Goal: Task Accomplishment & Management: Manage account settings

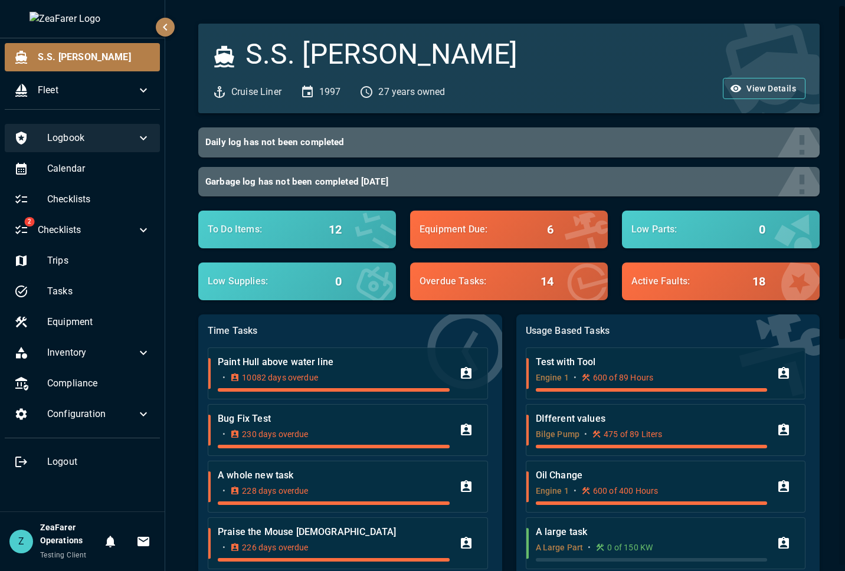
click at [117, 137] on span "Logbook" at bounding box center [91, 138] width 89 height 14
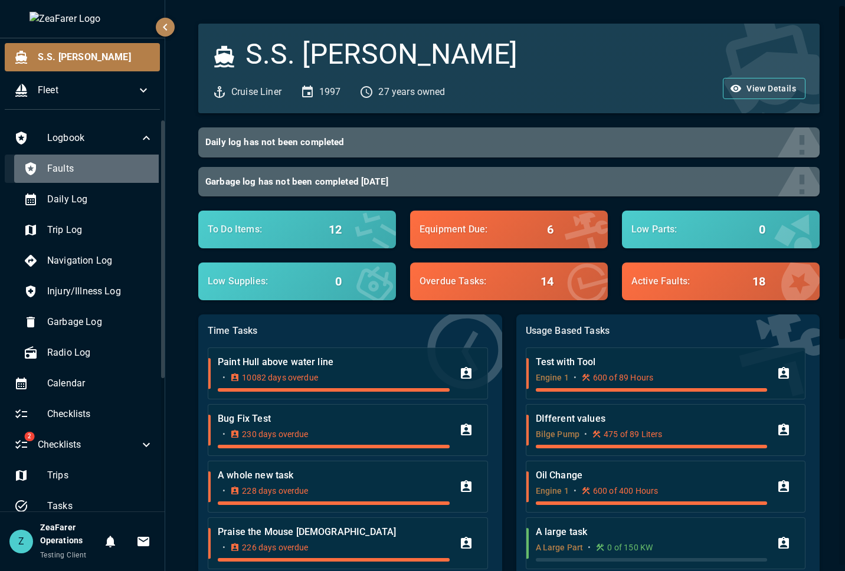
click at [98, 173] on span "Faults" at bounding box center [100, 169] width 106 height 14
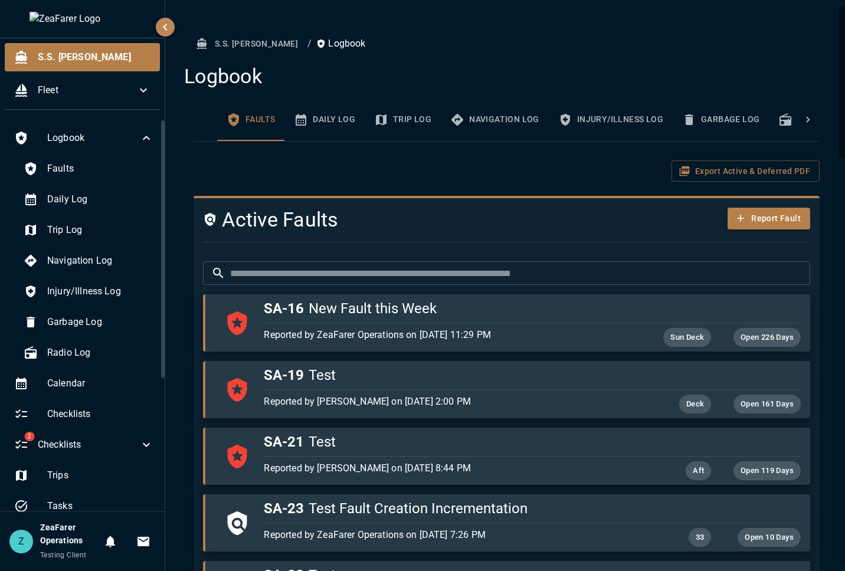
drag, startPoint x: 353, startPoint y: 271, endPoint x: 363, endPoint y: 267, distance: 10.6
click at [356, 267] on input "text" at bounding box center [520, 273] width 580 height 24
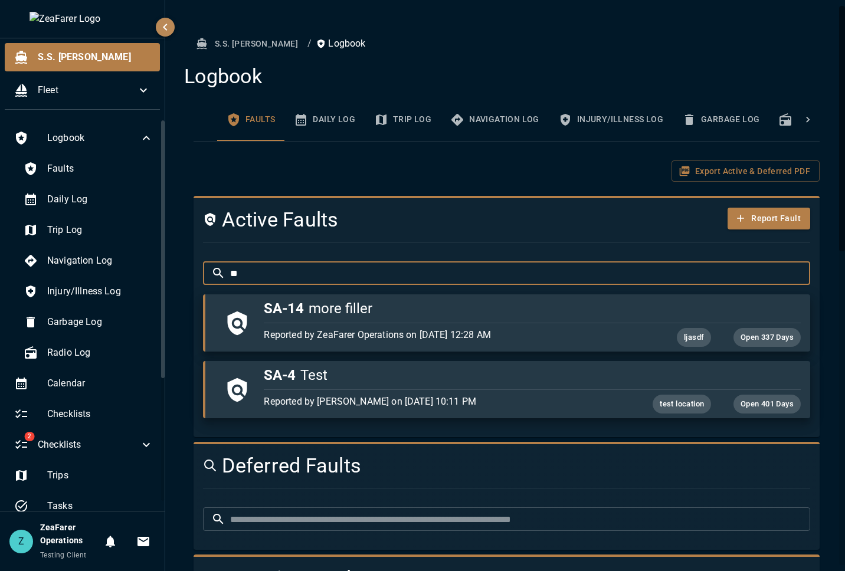
type input "*"
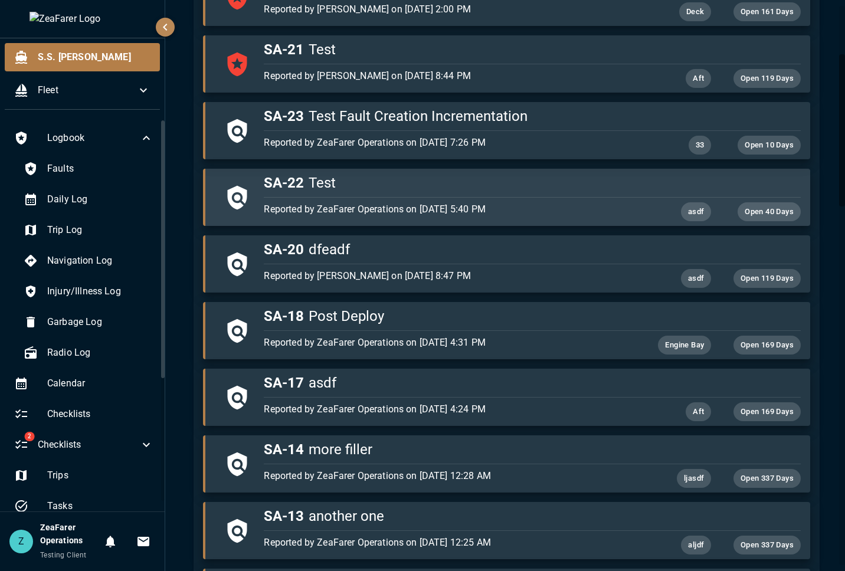
scroll to position [413, 0]
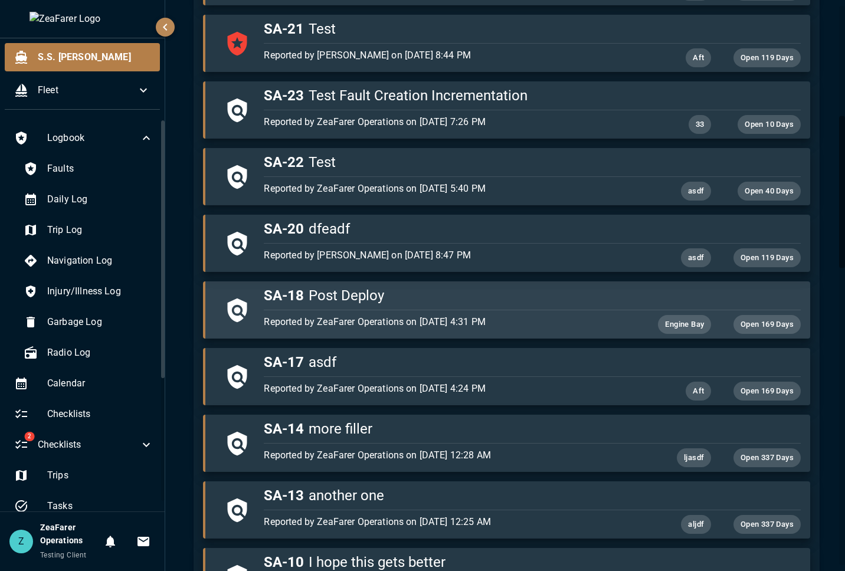
click at [446, 312] on div "Reported by ZeaFarer Operations on [DATE] 4:31 PM Engine Bay Open 169 Days" at bounding box center [529, 322] width 541 height 24
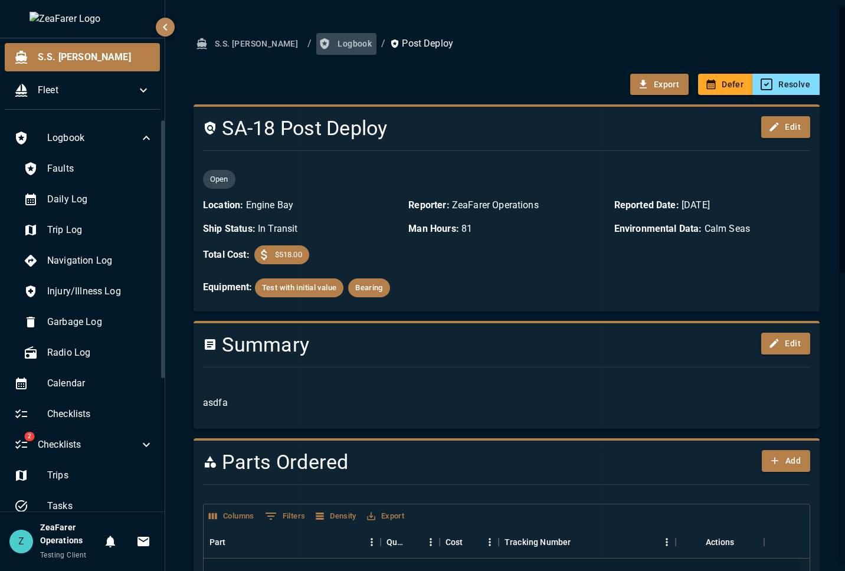
click at [316, 38] on button "Logbook" at bounding box center [346, 44] width 60 height 22
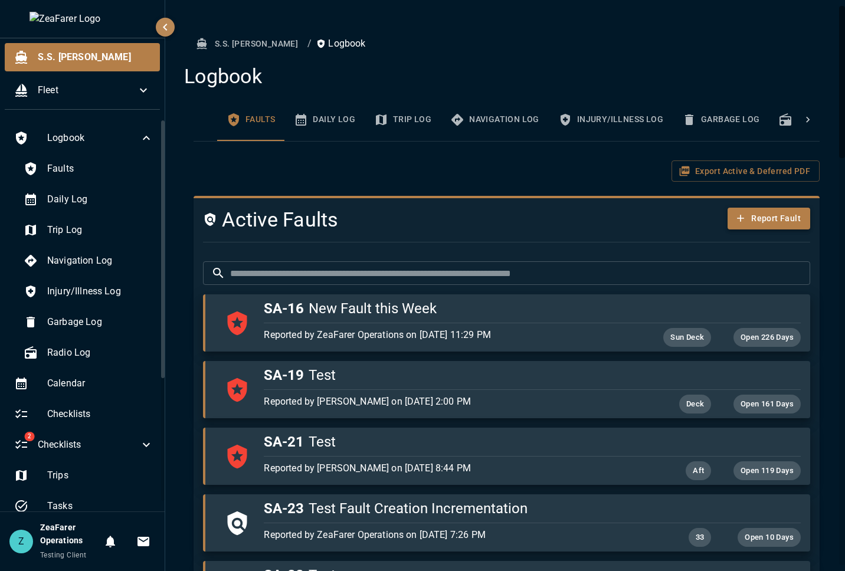
click at [752, 219] on button "Report Fault" at bounding box center [768, 219] width 83 height 22
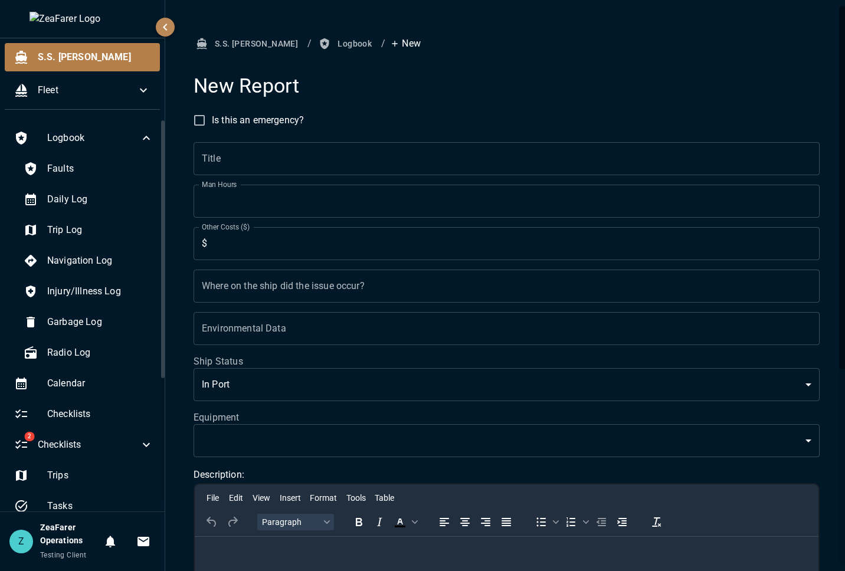
click at [316, 54] on button "Logbook" at bounding box center [346, 44] width 60 height 22
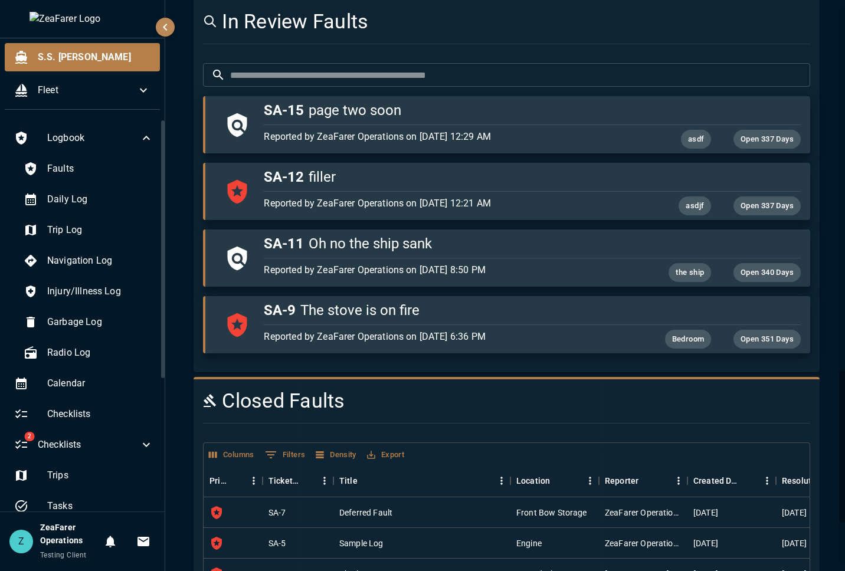
scroll to position [1529, 0]
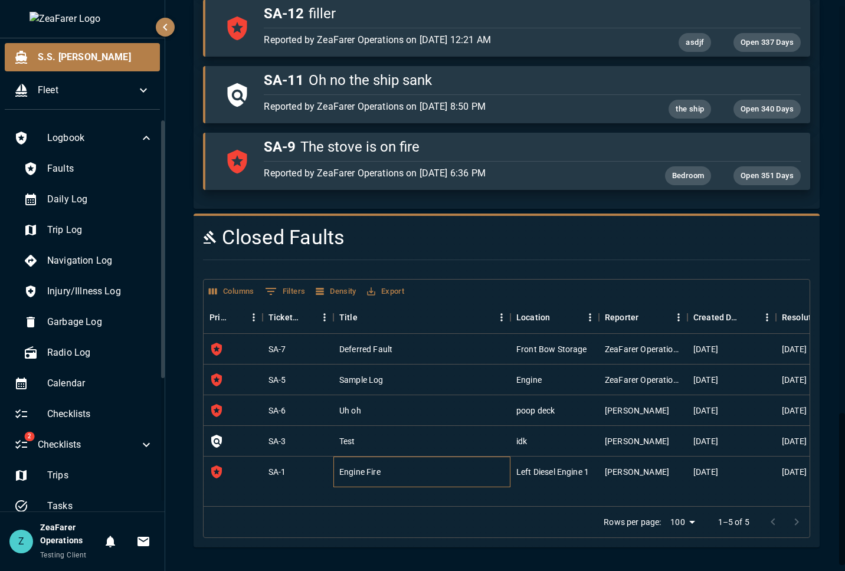
click at [415, 466] on div "Engine Fire" at bounding box center [421, 472] width 177 height 31
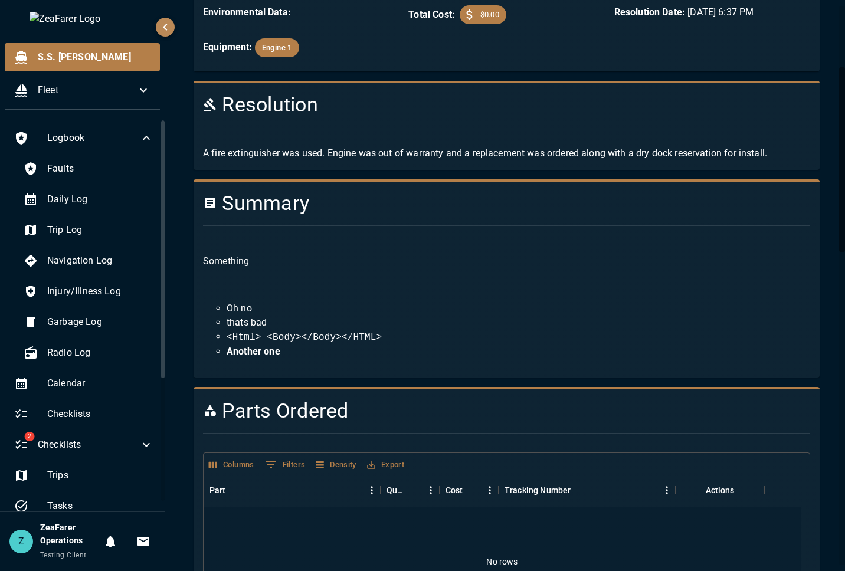
scroll to position [177, 0]
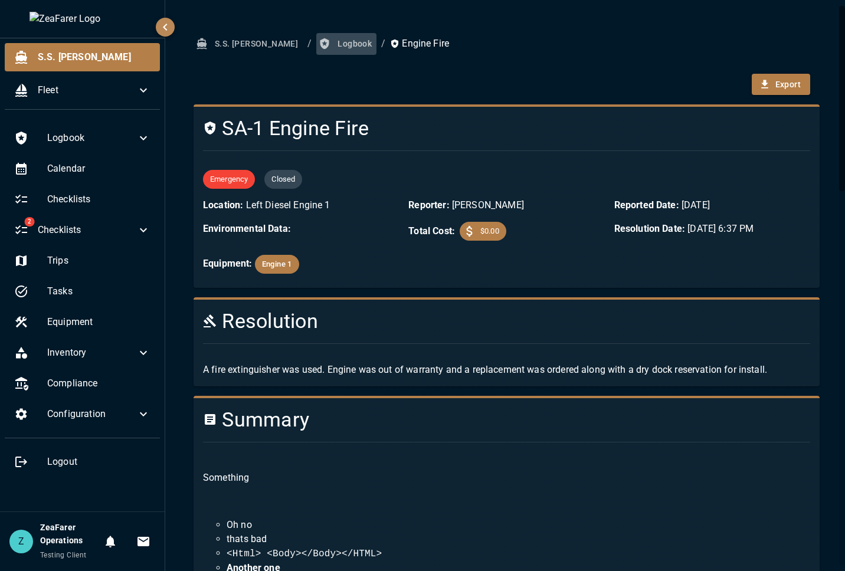
click at [316, 47] on button "Logbook" at bounding box center [346, 44] width 60 height 22
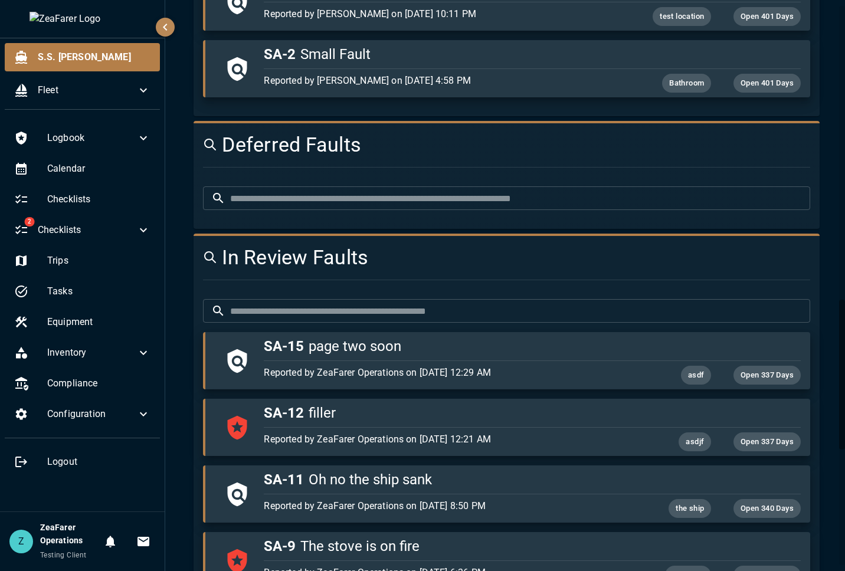
scroll to position [1562, 0]
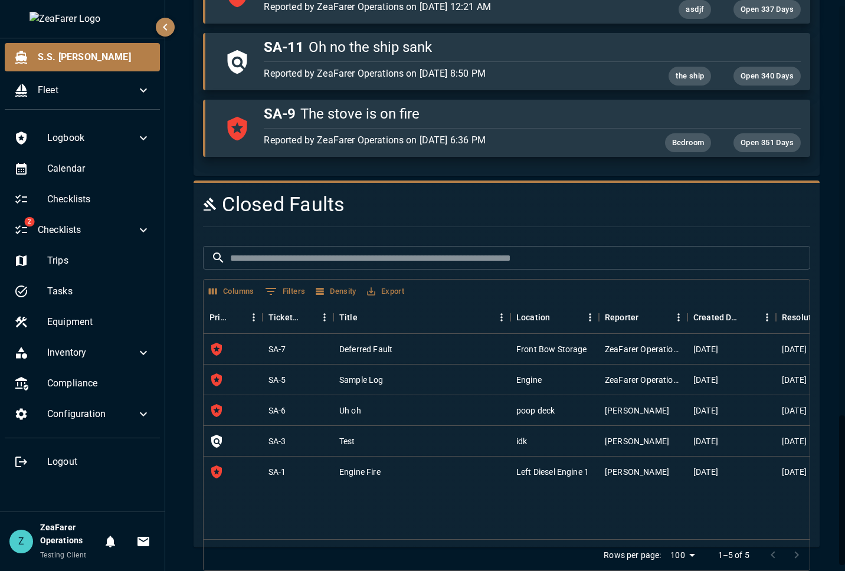
click at [343, 254] on input "text" at bounding box center [520, 258] width 580 height 24
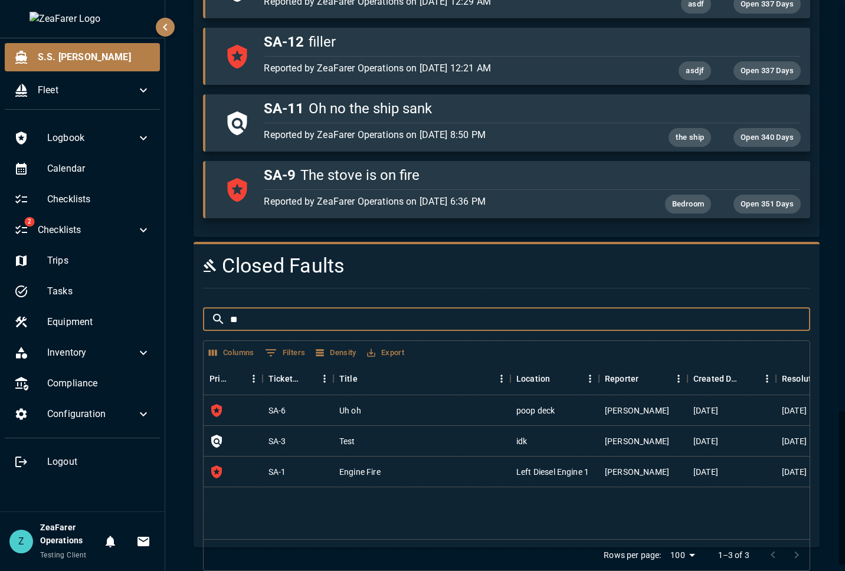
type input "*"
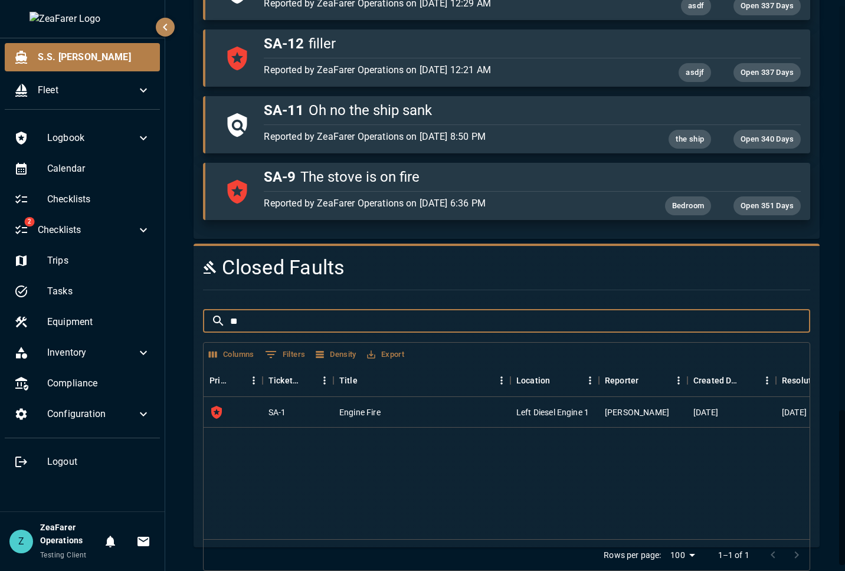
type input "*"
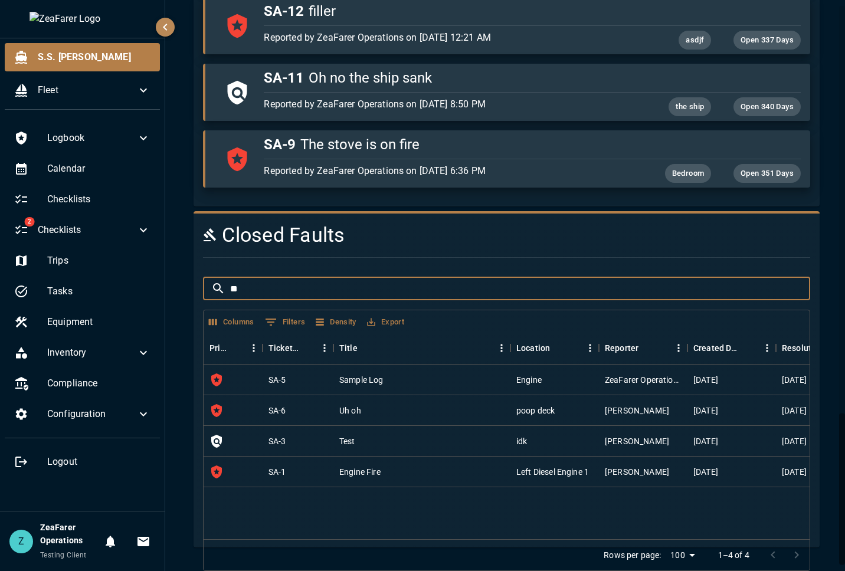
scroll to position [1562, 0]
type input "*"
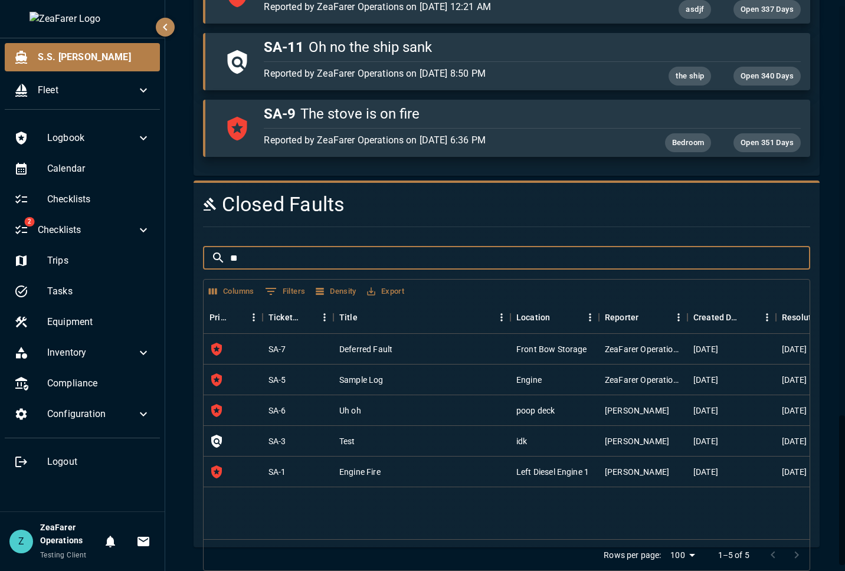
scroll to position [1490, 0]
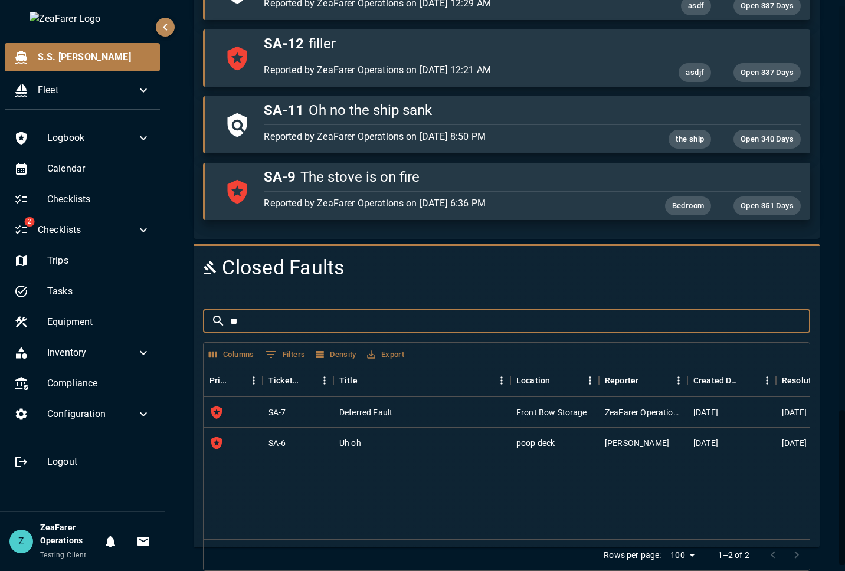
type input "*"
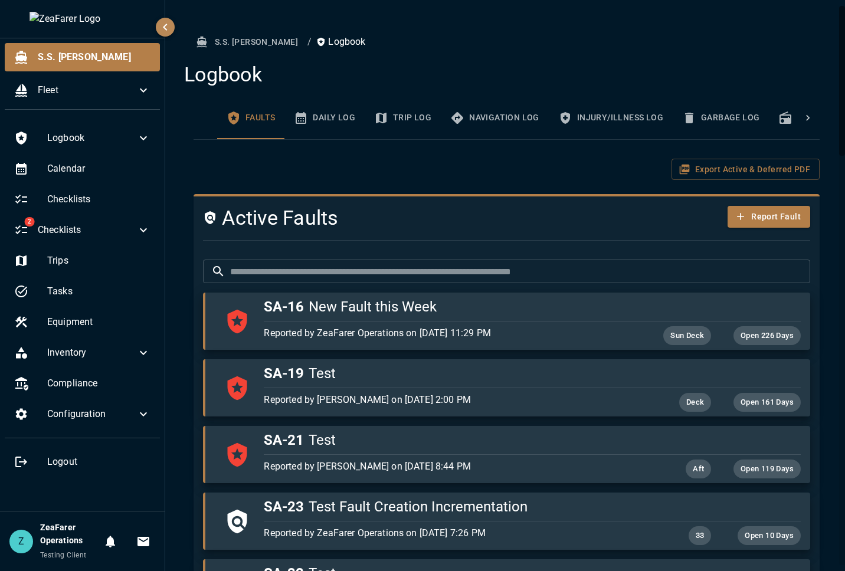
scroll to position [0, 0]
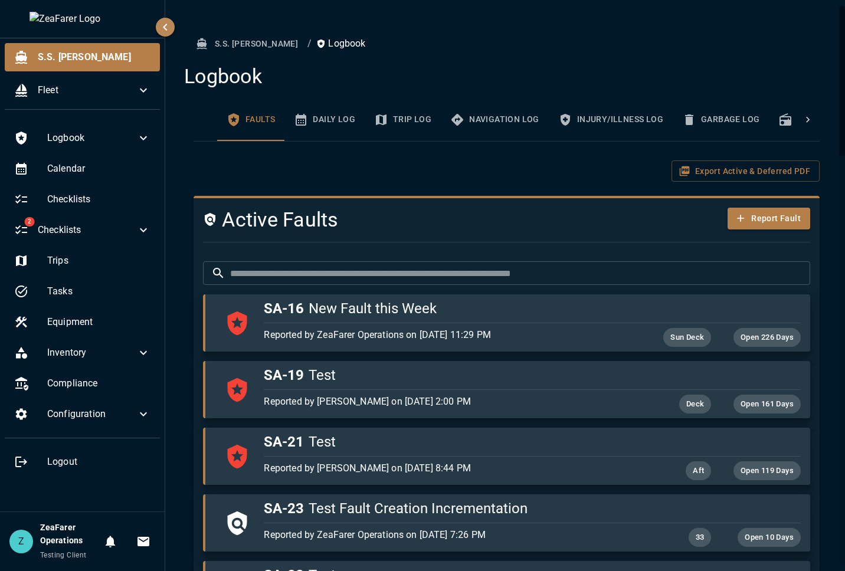
click at [337, 282] on input "text" at bounding box center [520, 273] width 580 height 24
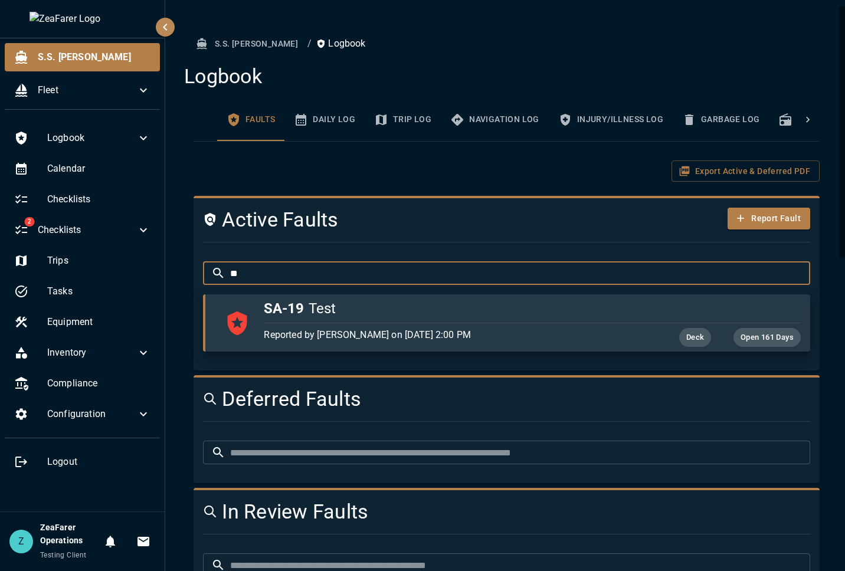
type input "*"
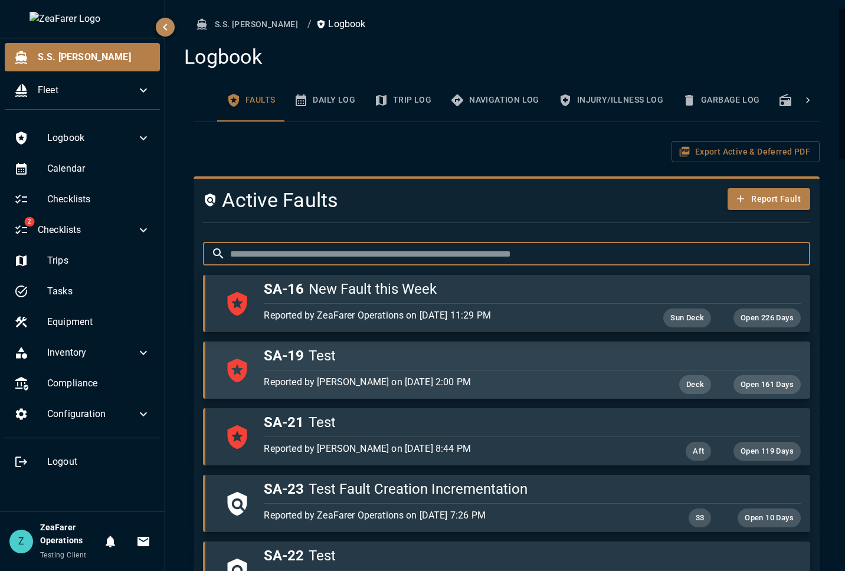
scroll to position [236, 0]
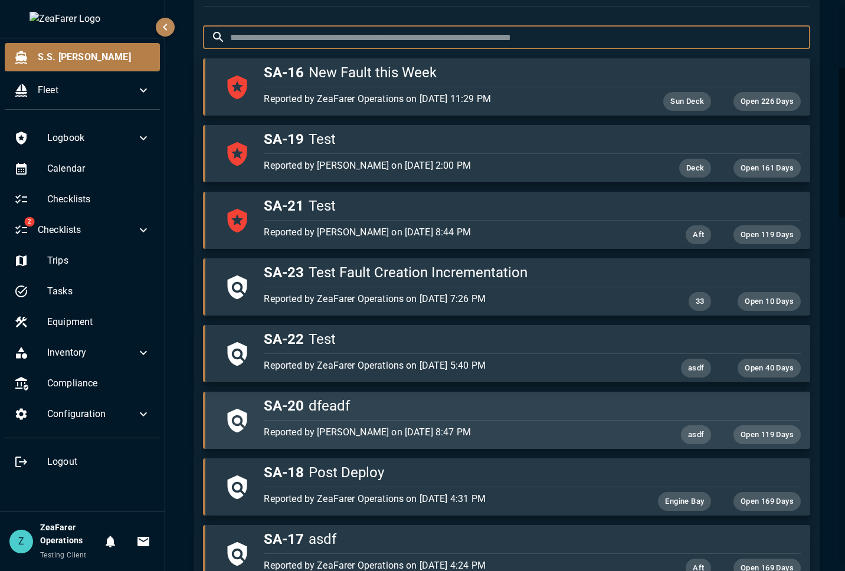
click at [372, 427] on p "Reported by [PERSON_NAME] on [DATE] 8:47 PM" at bounding box center [442, 432] width 357 height 14
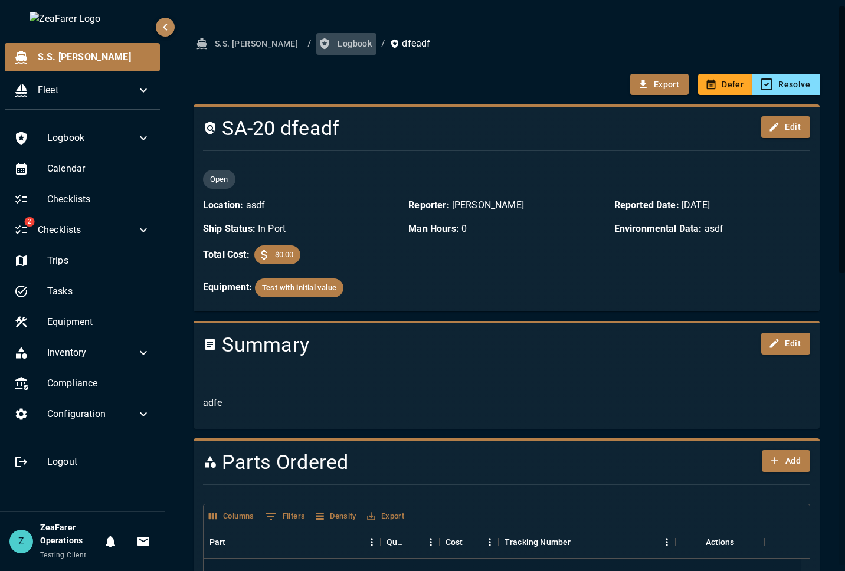
click at [316, 46] on button "Logbook" at bounding box center [346, 44] width 60 height 22
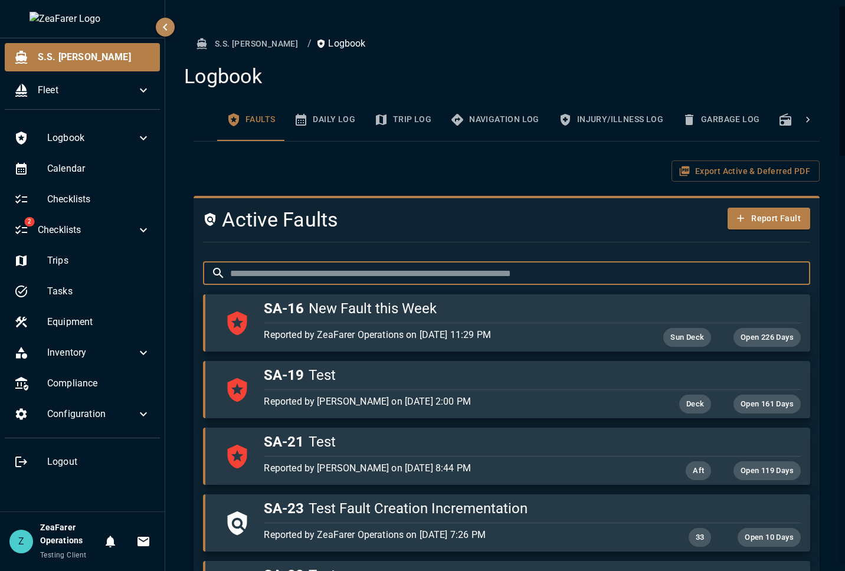
click at [297, 274] on input "text" at bounding box center [520, 273] width 580 height 24
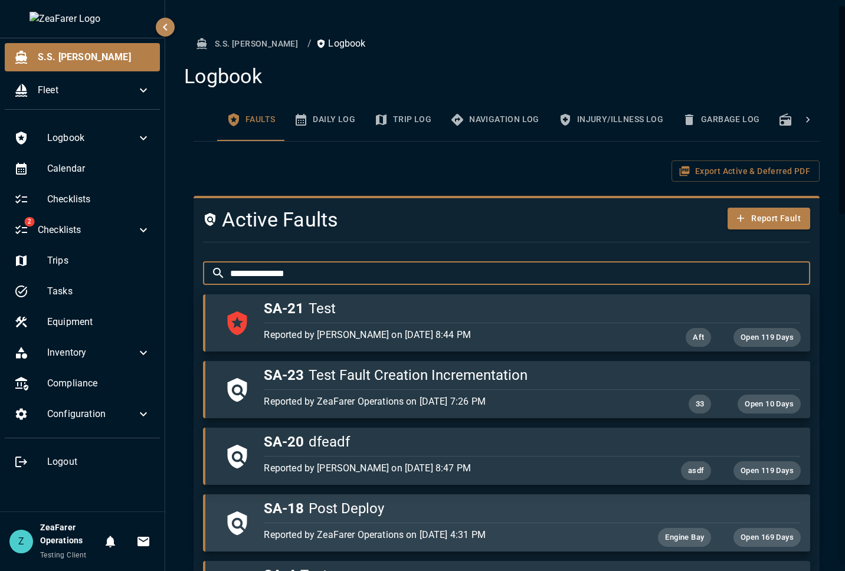
type input "**********"
click at [414, 539] on p "Reported by ZeaFarer Operations on [DATE] 4:31 PM" at bounding box center [442, 535] width 357 height 14
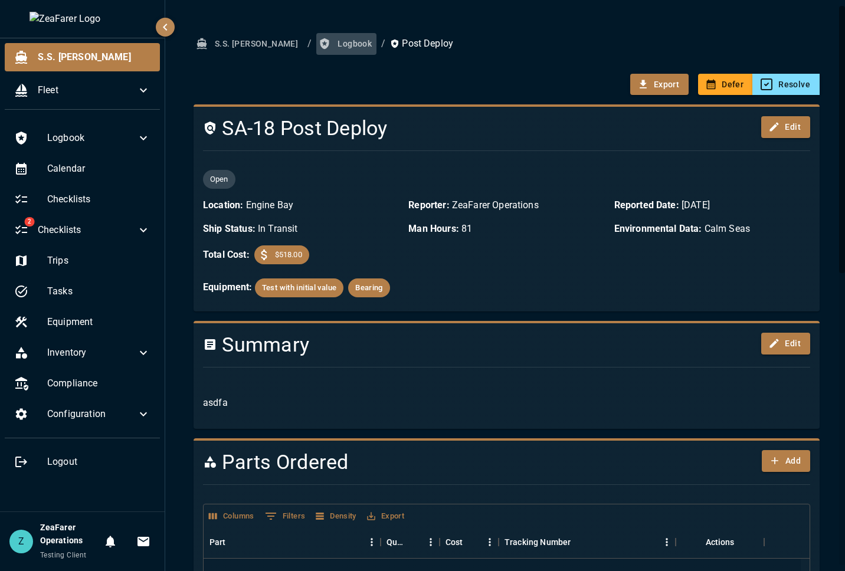
click at [316, 38] on button "Logbook" at bounding box center [346, 44] width 60 height 22
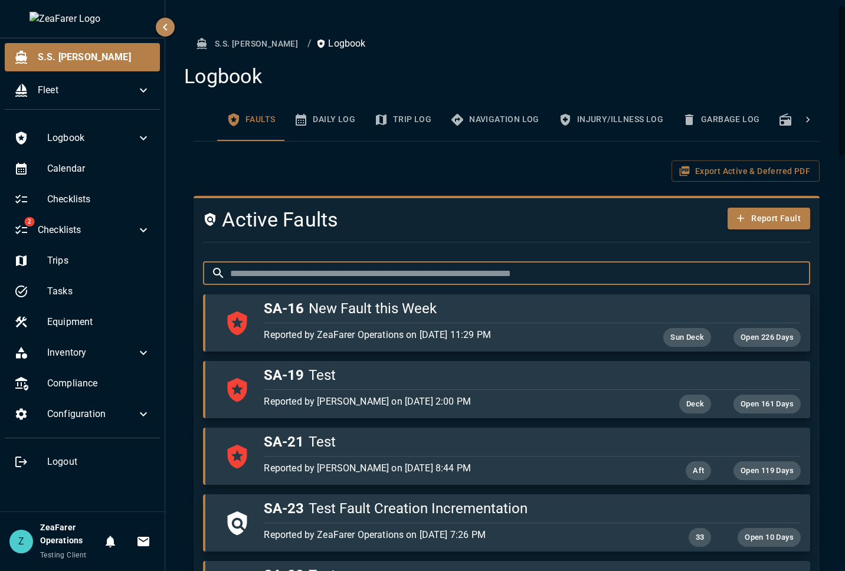
click at [293, 283] on input "text" at bounding box center [520, 273] width 580 height 24
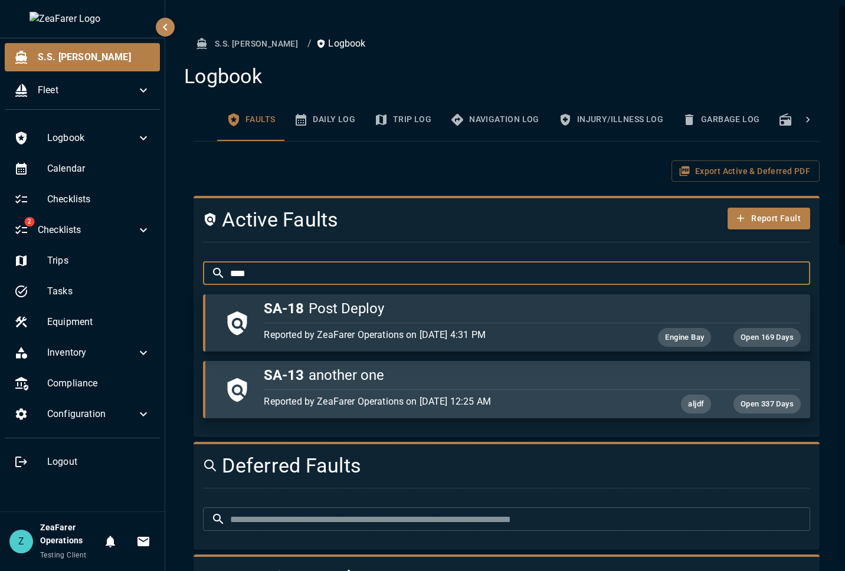
type input "****"
click at [404, 392] on div "Reported by ZeaFarer Operations on 10/1/2024, 12:25 AM aljdf Open 337 Days" at bounding box center [529, 402] width 541 height 24
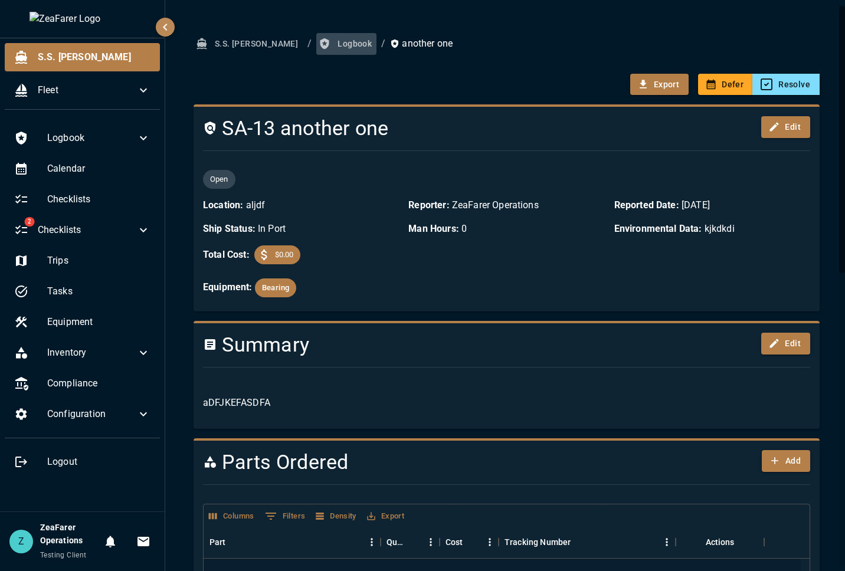
click at [316, 41] on button "Logbook" at bounding box center [346, 44] width 60 height 22
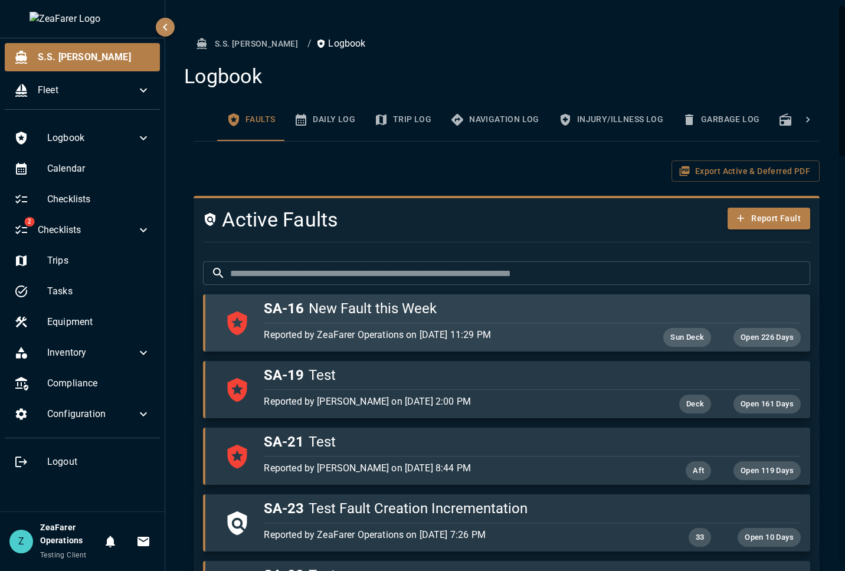
click at [369, 311] on h5 "SA-16 New Fault this Week" at bounding box center [532, 308] width 536 height 19
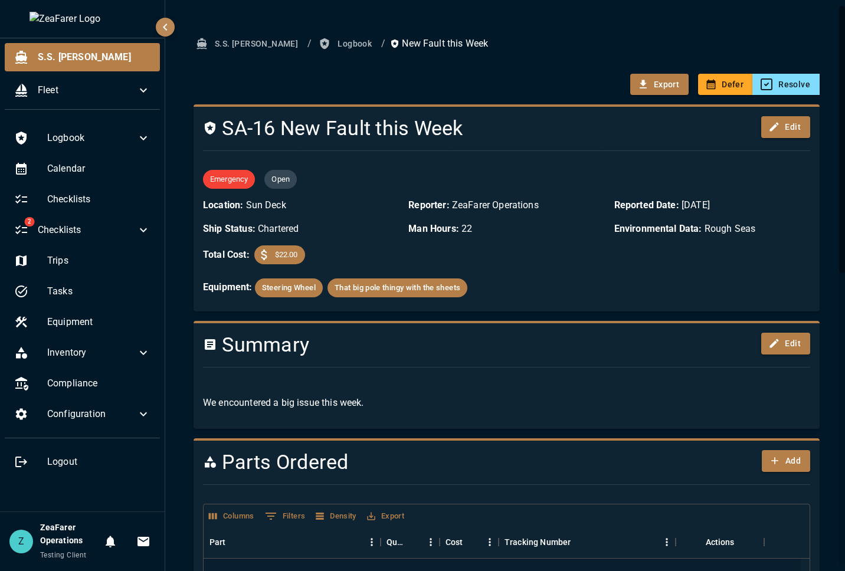
click at [316, 38] on button "Logbook" at bounding box center [346, 44] width 60 height 22
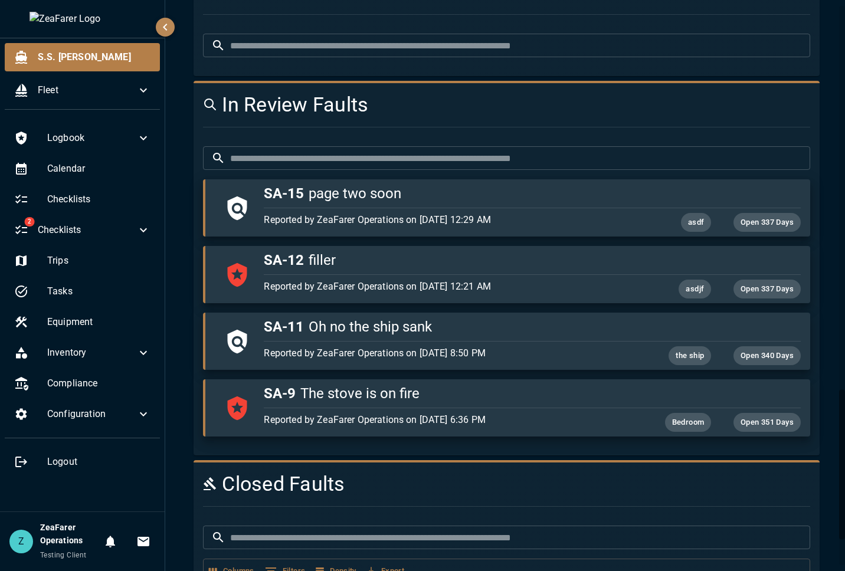
scroll to position [1267, 0]
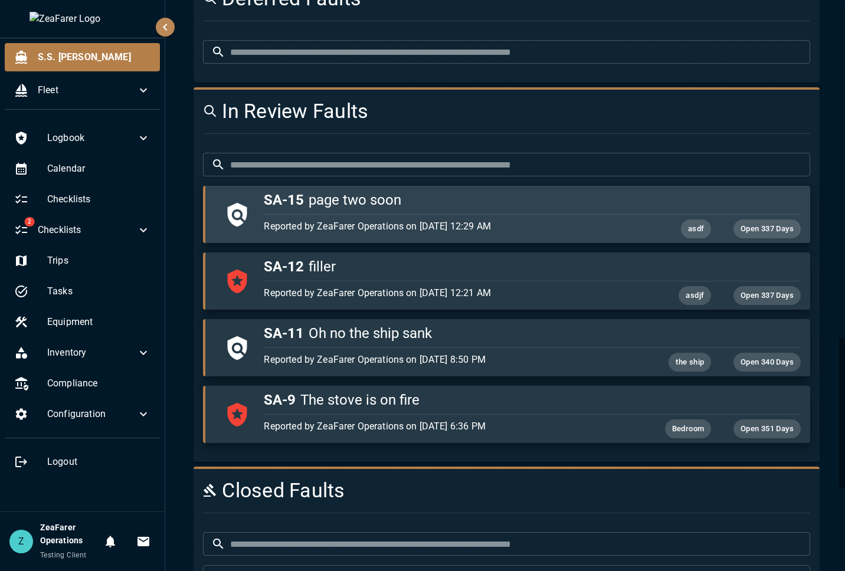
click at [425, 214] on div "button" at bounding box center [529, 211] width 541 height 5
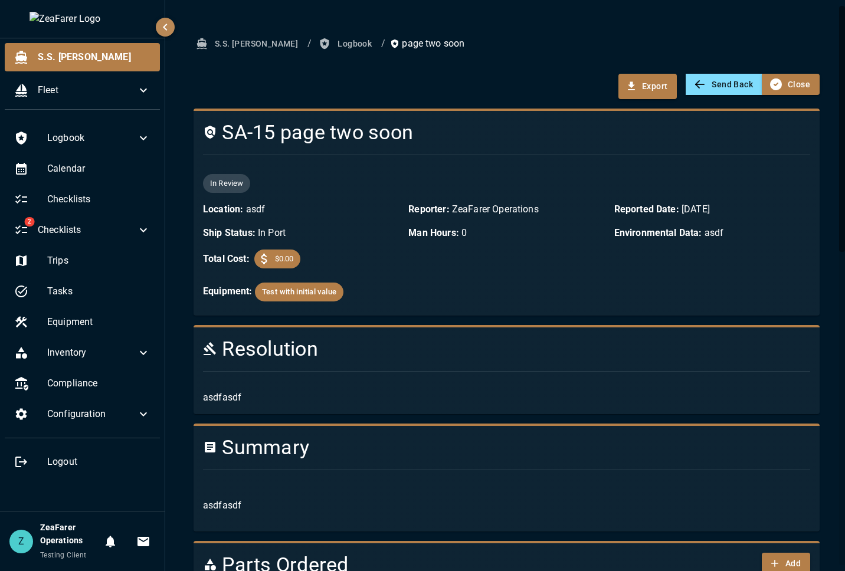
click at [316, 39] on button "Logbook" at bounding box center [346, 44] width 60 height 22
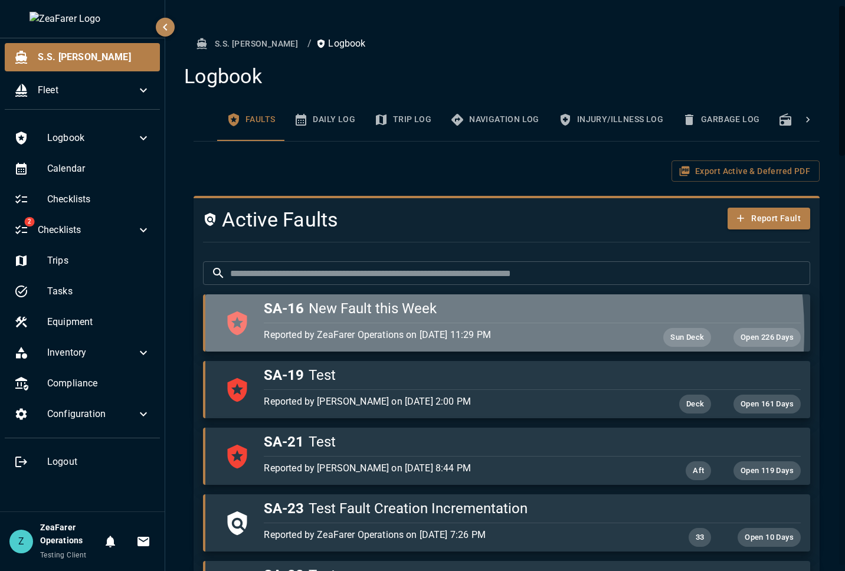
click at [452, 332] on p "Reported by ZeaFarer Operations on [DATE] 11:29 PM" at bounding box center [442, 335] width 357 height 14
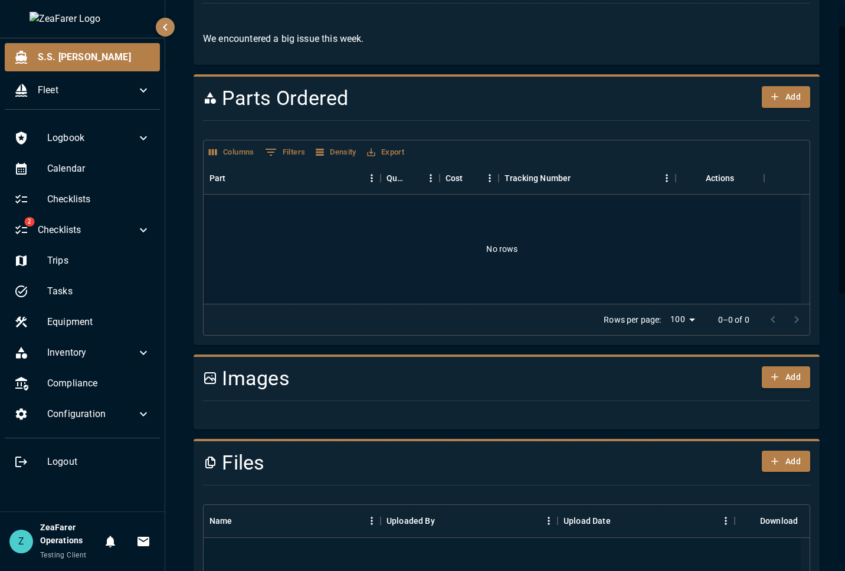
scroll to position [625, 0]
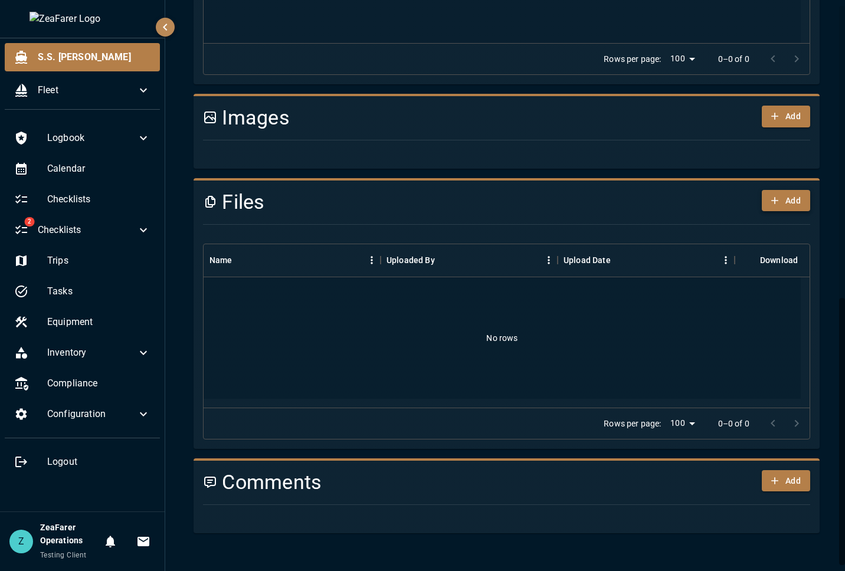
click at [769, 198] on icon "button" at bounding box center [775, 201] width 12 height 12
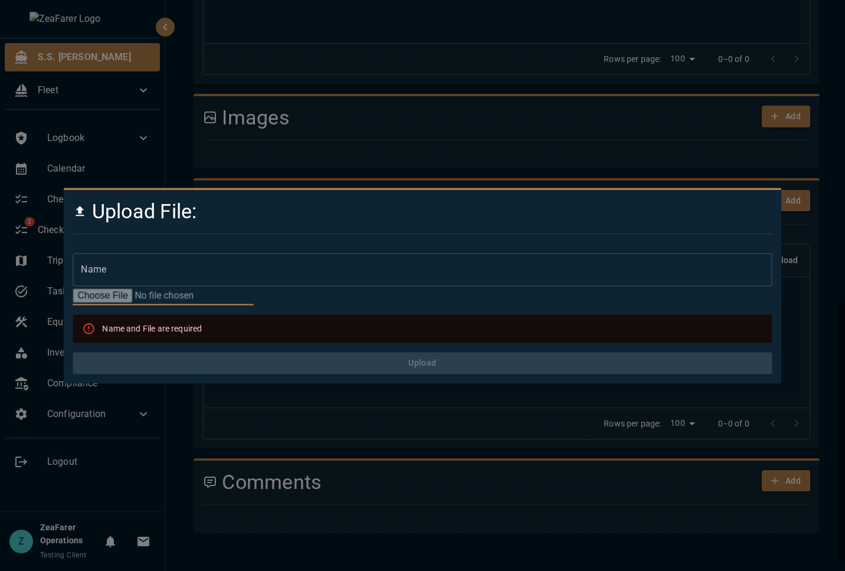
click at [96, 300] on input "file" at bounding box center [163, 295] width 181 height 19
type input "**********"
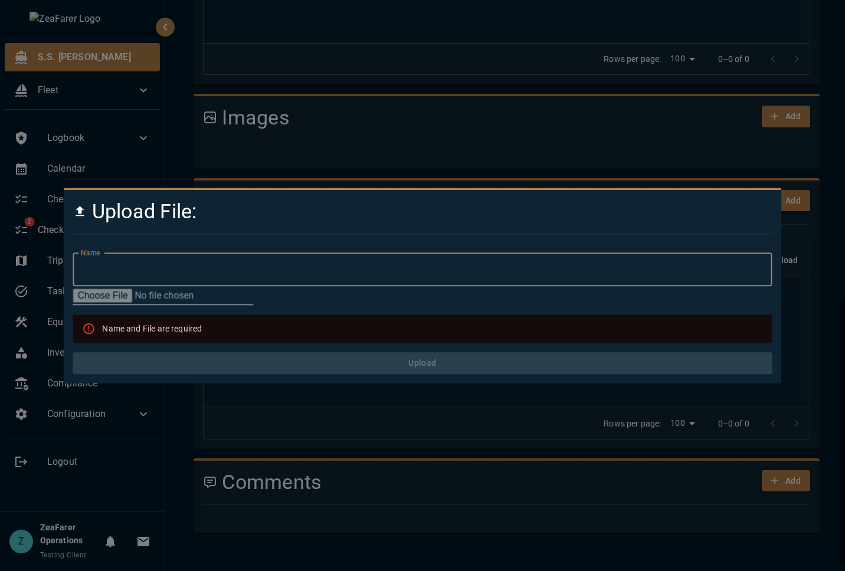
click at [268, 257] on input "Name" at bounding box center [422, 269] width 699 height 33
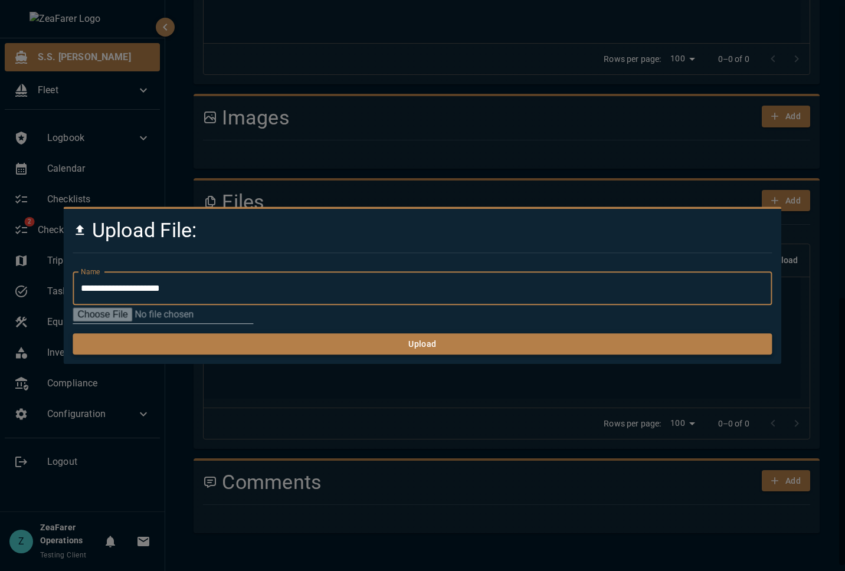
type input "**********"
click at [471, 346] on button "Upload" at bounding box center [422, 344] width 699 height 22
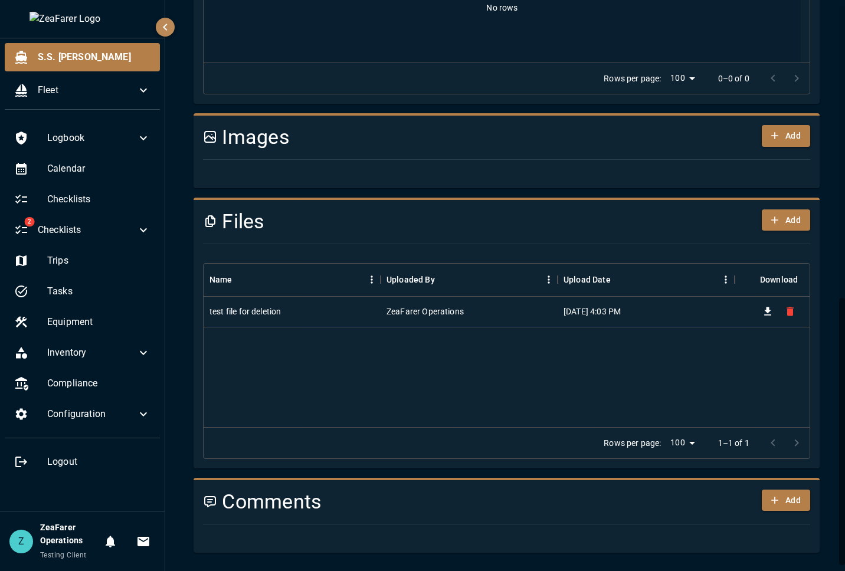
scroll to position [625, 0]
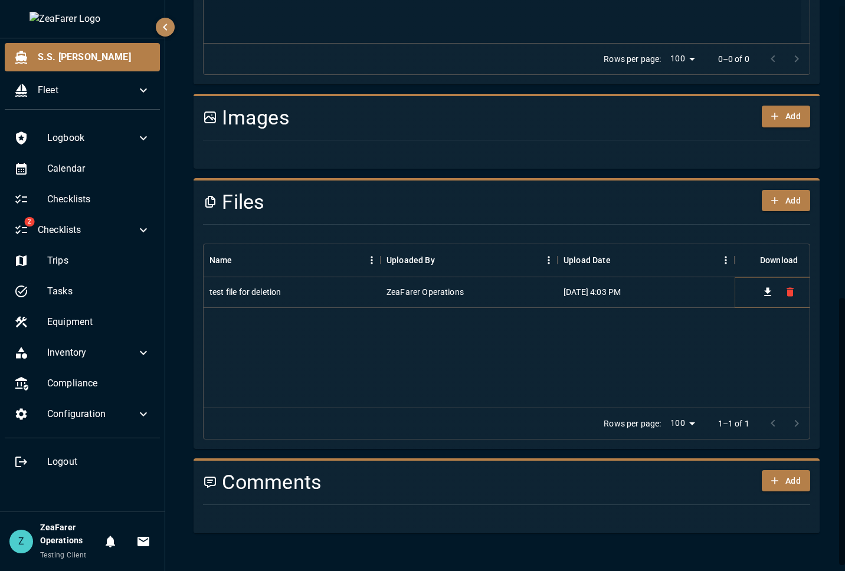
click at [792, 296] on icon "Delete" at bounding box center [790, 292] width 12 height 12
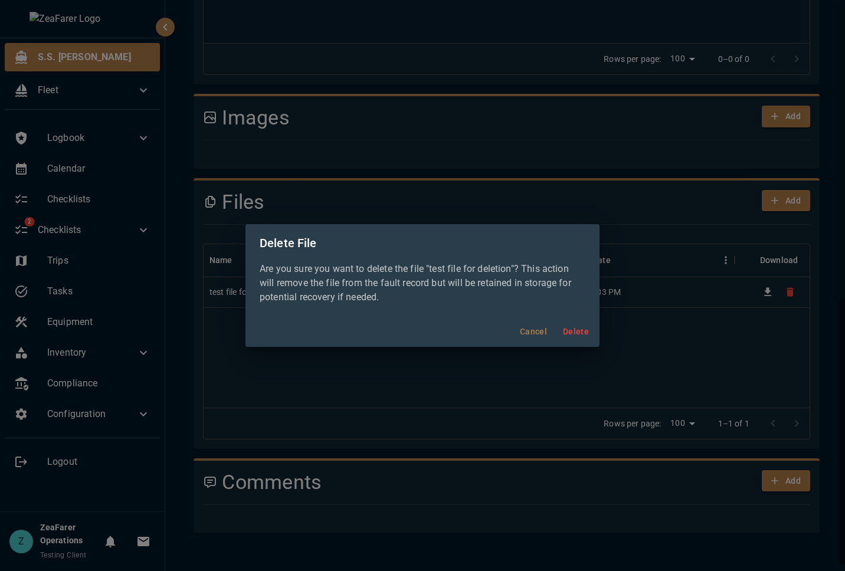
click at [573, 332] on button "Delete" at bounding box center [576, 332] width 38 height 22
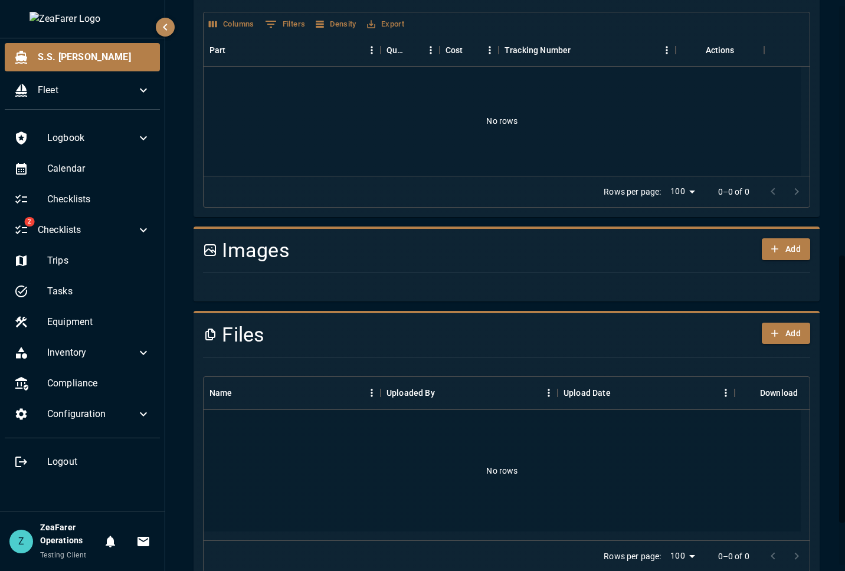
scroll to position [0, 0]
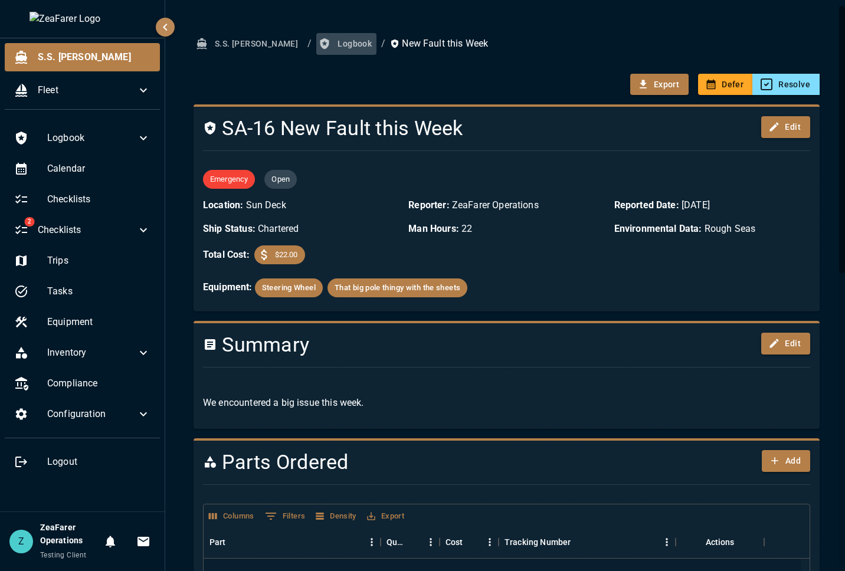
click at [316, 42] on button "Logbook" at bounding box center [346, 44] width 60 height 22
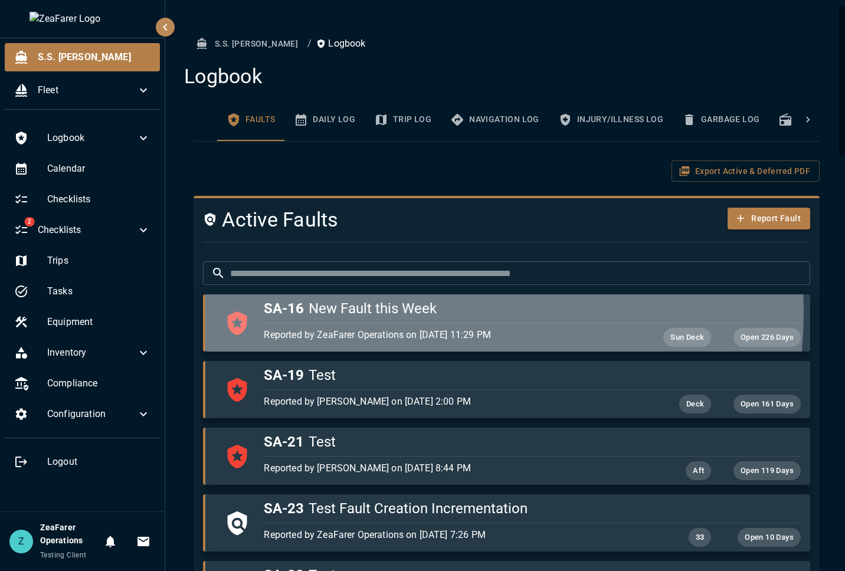
click at [387, 312] on h5 "SA-16 New Fault this Week" at bounding box center [532, 308] width 536 height 19
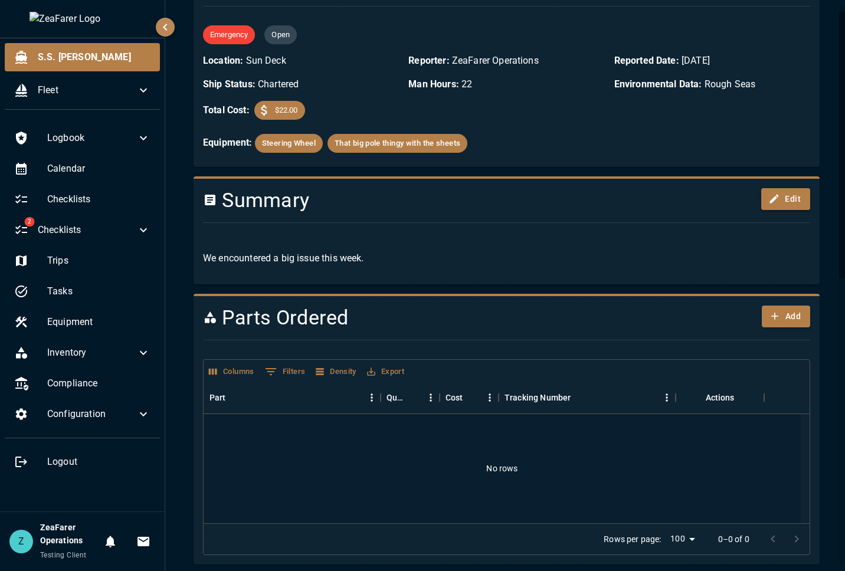
scroll to position [625, 0]
